Goal: Information Seeking & Learning: Compare options

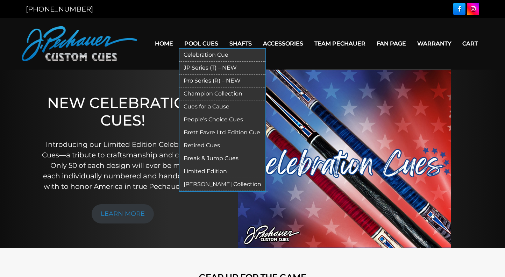
click at [220, 146] on link "Retired Cues" at bounding box center [222, 145] width 86 height 13
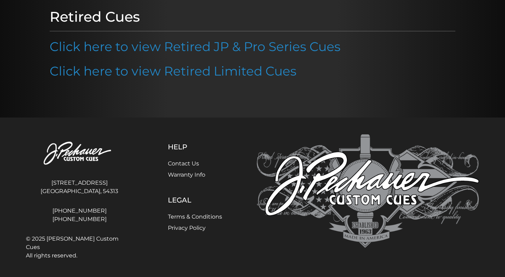
scroll to position [92, 0]
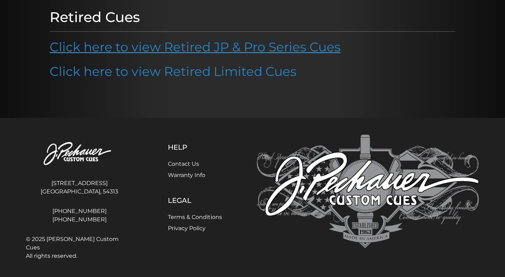
click at [269, 50] on link "Click here to view Retired JP & Pro Series Cues" at bounding box center [195, 46] width 291 height 15
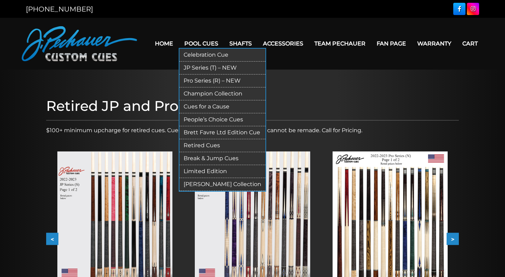
click at [206, 82] on link "Pro Series (R) – NEW" at bounding box center [222, 80] width 86 height 13
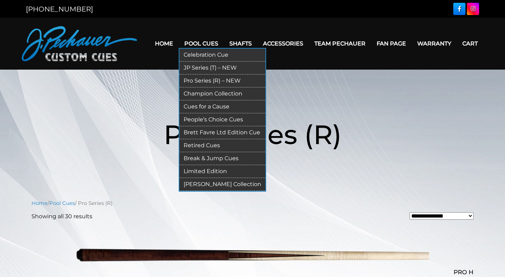
click at [191, 106] on link "Cues for a Cause" at bounding box center [222, 106] width 86 height 13
click at [200, 68] on link "JP Series (T) – NEW" at bounding box center [222, 68] width 86 height 13
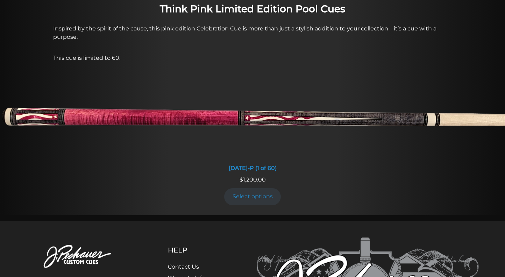
scroll to position [576, 0]
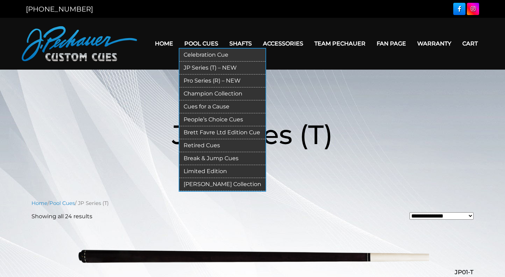
click at [215, 187] on link "[PERSON_NAME] Collection" at bounding box center [222, 184] width 86 height 13
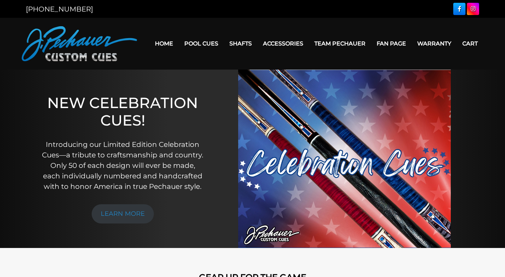
click at [154, 44] on link "Home" at bounding box center [163, 44] width 29 height 18
click at [156, 42] on link "Home" at bounding box center [163, 44] width 29 height 18
click at [156, 44] on link "Home" at bounding box center [163, 44] width 29 height 18
click at [41, 46] on img at bounding box center [79, 43] width 115 height 35
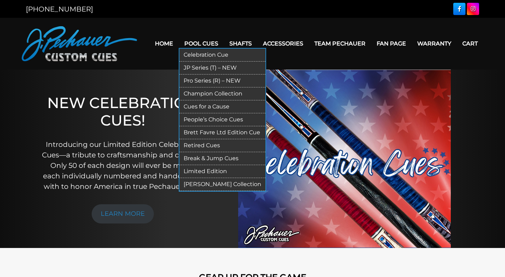
click at [199, 54] on link "Celebration Cue" at bounding box center [222, 55] width 86 height 13
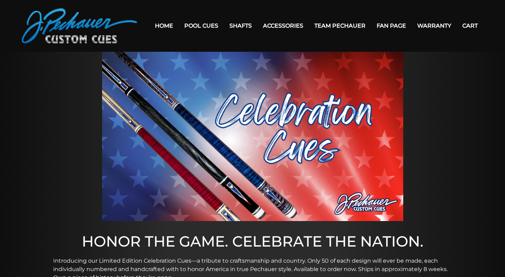
scroll to position [12, 0]
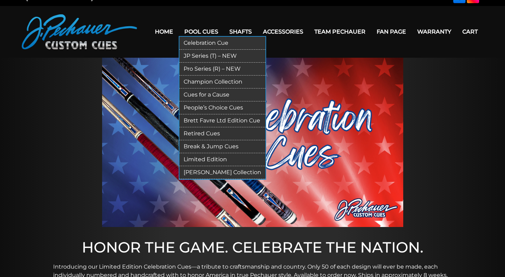
click at [192, 108] on link "People’s Choice Cues" at bounding box center [222, 107] width 86 height 13
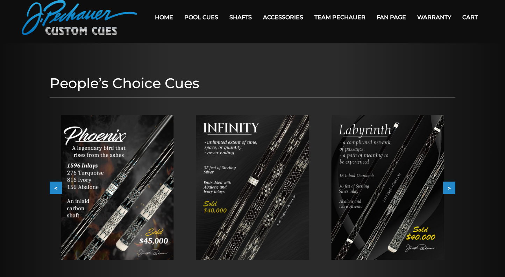
scroll to position [28, 0]
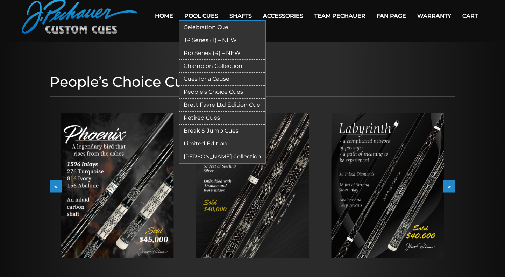
click at [190, 52] on link "Pro Series (R) – NEW" at bounding box center [222, 53] width 86 height 13
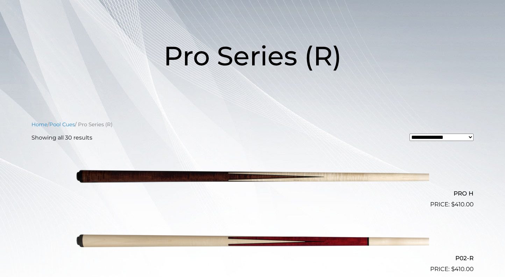
scroll to position [79, 0]
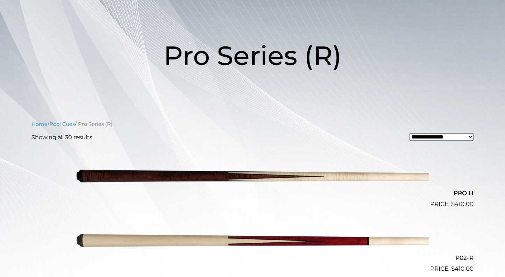
select select "**********"
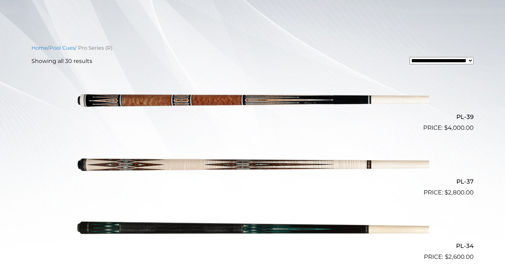
scroll to position [157, 0]
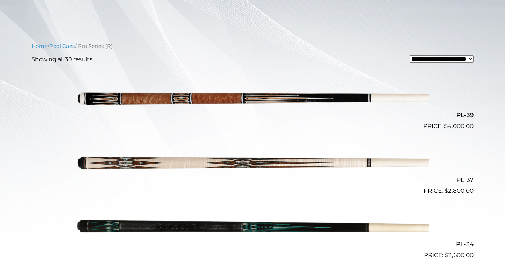
select select "*****"
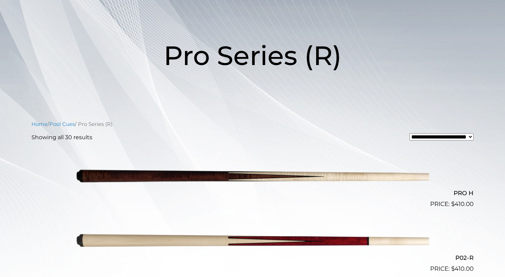
scroll to position [78, 0]
